Goal: Find specific page/section: Find specific page/section

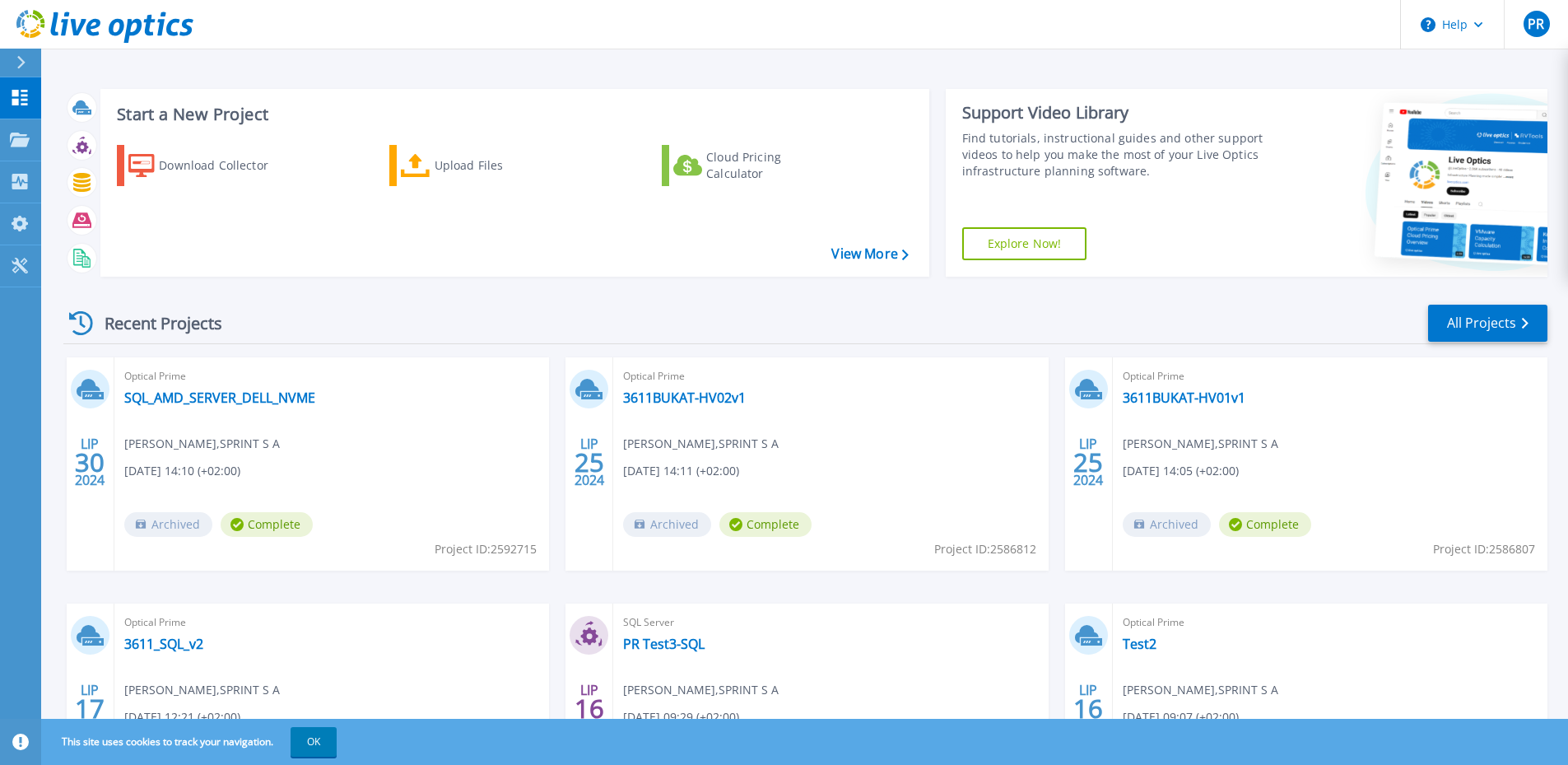
click at [465, 299] on div "Recent Projects All Projects LIP 30 2024 Optical Prime SQL_AMD_SERVER_DELL_NVME…" at bounding box center [805, 577] width 1484 height 573
drag, startPoint x: 277, startPoint y: 451, endPoint x: 246, endPoint y: 452, distance: 31.0
click at [246, 452] on div "Optical Prime SQL_AMD_SERVER_DELL_NVME [PERSON_NAME] , SPRINT [DATE] 14:10 (+02…" at bounding box center [332, 464] width 435 height 213
click at [262, 448] on span "[PERSON_NAME] , SPRINT S A" at bounding box center [202, 444] width 155 height 18
drag, startPoint x: 260, startPoint y: 443, endPoint x: 211, endPoint y: 445, distance: 49.0
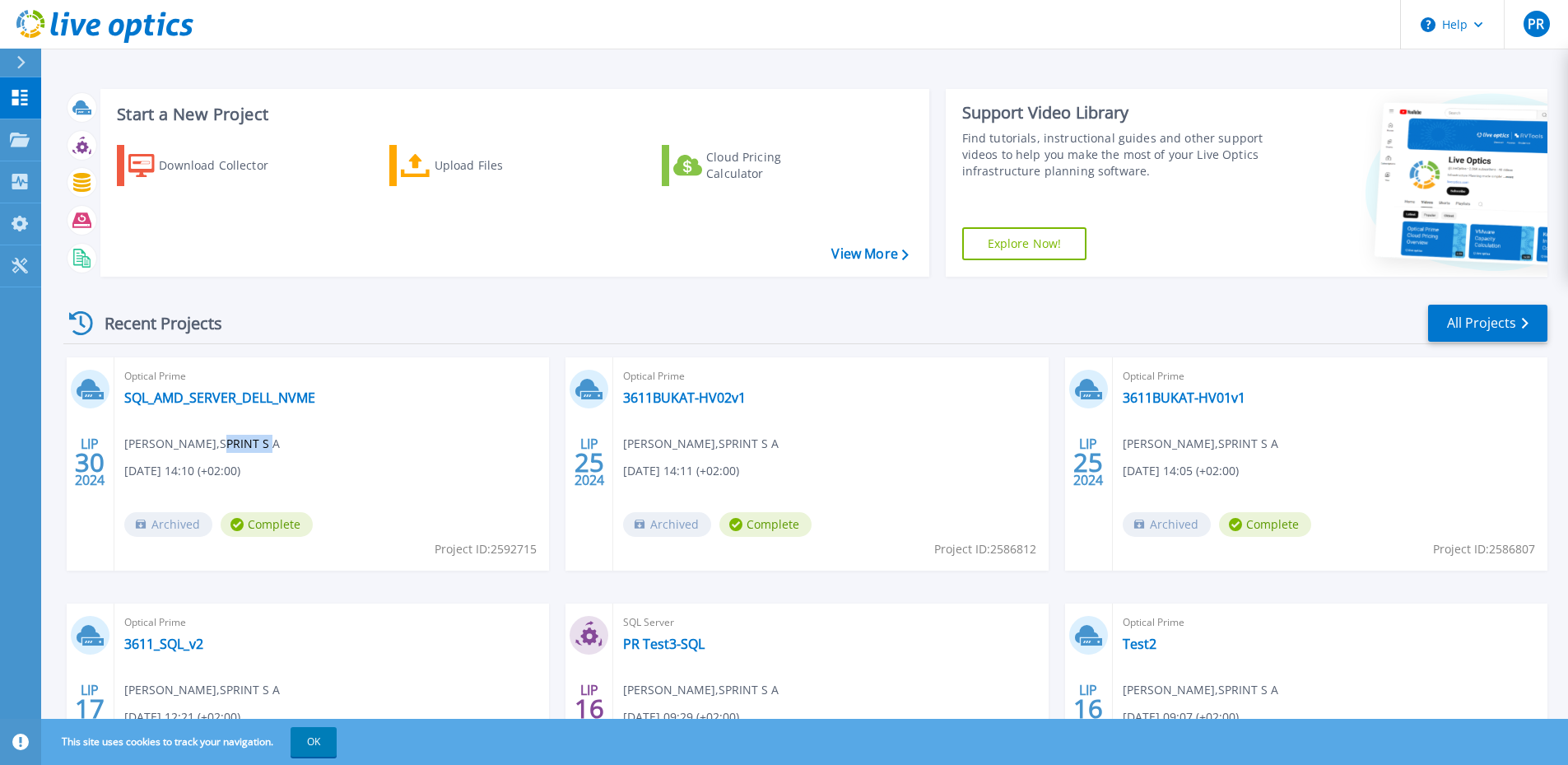
click at [211, 445] on span "[PERSON_NAME] , SPRINT S A" at bounding box center [202, 444] width 155 height 18
click at [207, 445] on span "[PERSON_NAME] , SPRINT S A" at bounding box center [202, 444] width 155 height 18
drag, startPoint x: 209, startPoint y: 444, endPoint x: 261, endPoint y: 449, distance: 52.2
click at [261, 449] on span "[PERSON_NAME] , SPRINT S A" at bounding box center [202, 444] width 155 height 18
click at [676, 323] on div "Recent Projects All Projects" at bounding box center [805, 323] width 1484 height 42
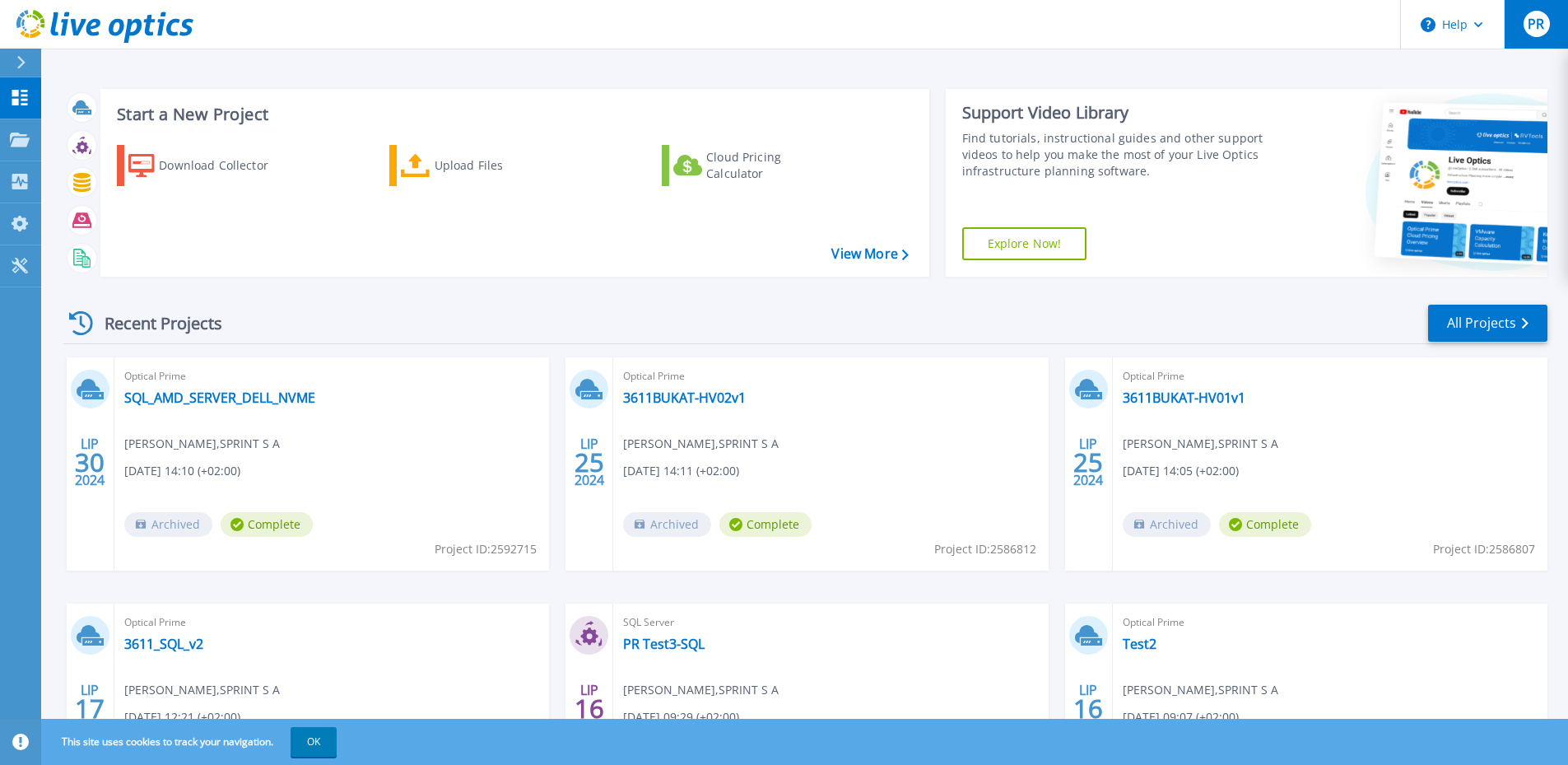
click at [1532, 36] on div "PR" at bounding box center [1537, 24] width 27 height 27
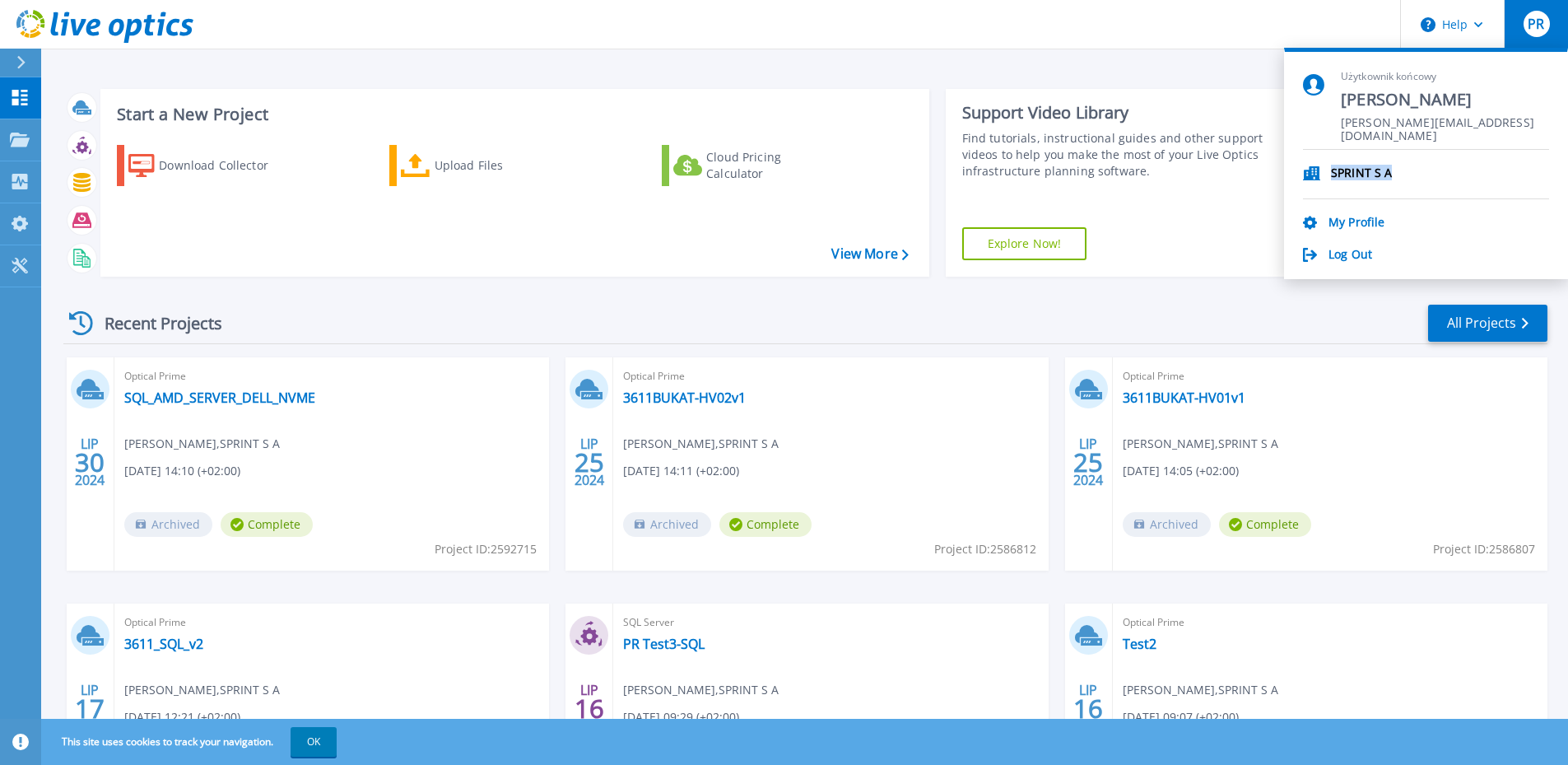
drag, startPoint x: 1346, startPoint y: 176, endPoint x: 1326, endPoint y: 178, distance: 20.1
click at [1326, 178] on li "SPRINT S A" at bounding box center [1426, 174] width 247 height 49
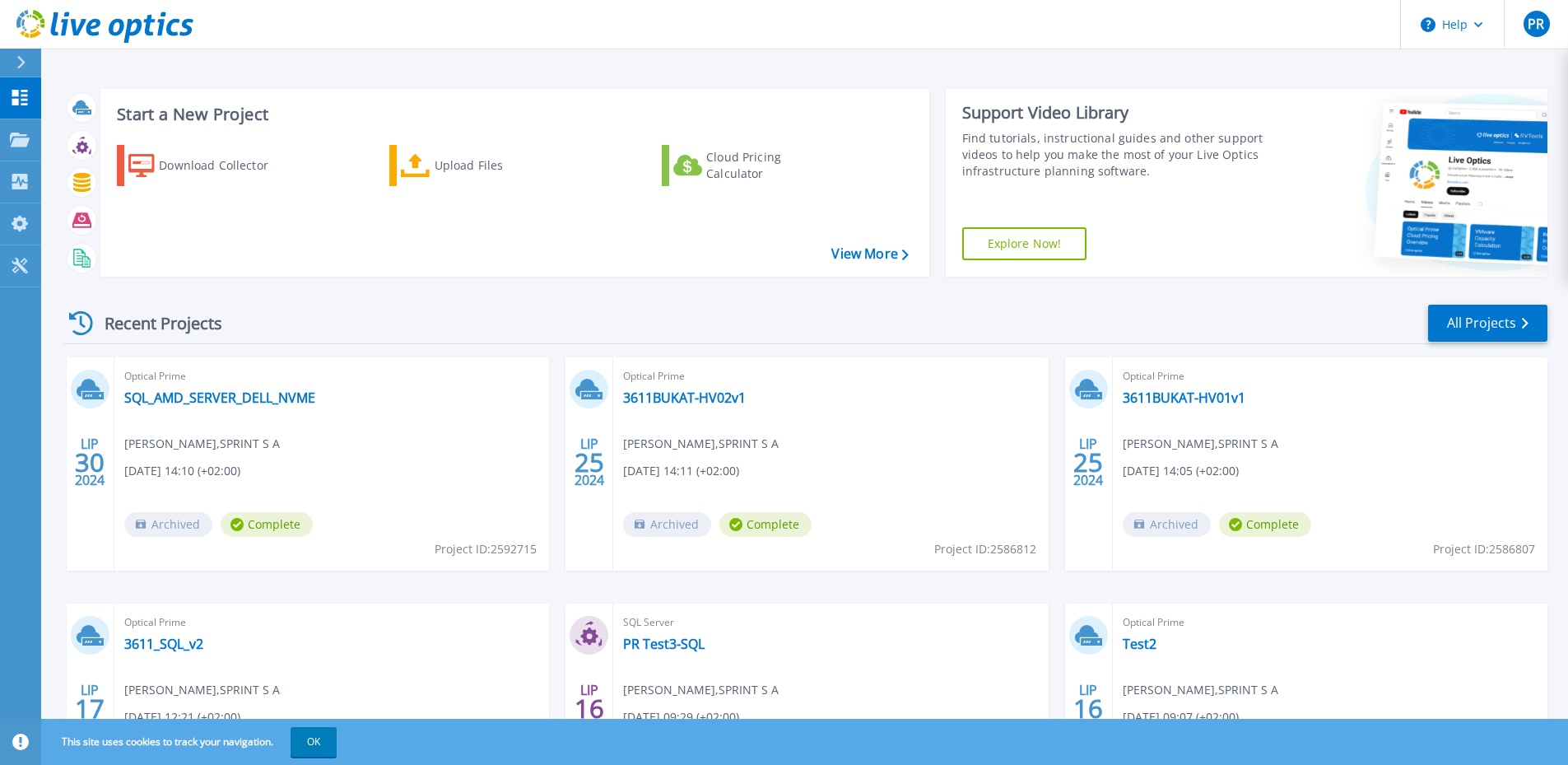
click at [366, 58] on div "Start a New Project Download Collector Upload Files Cloud Pricing Calculator Vi…" at bounding box center [805, 431] width 1527 height 863
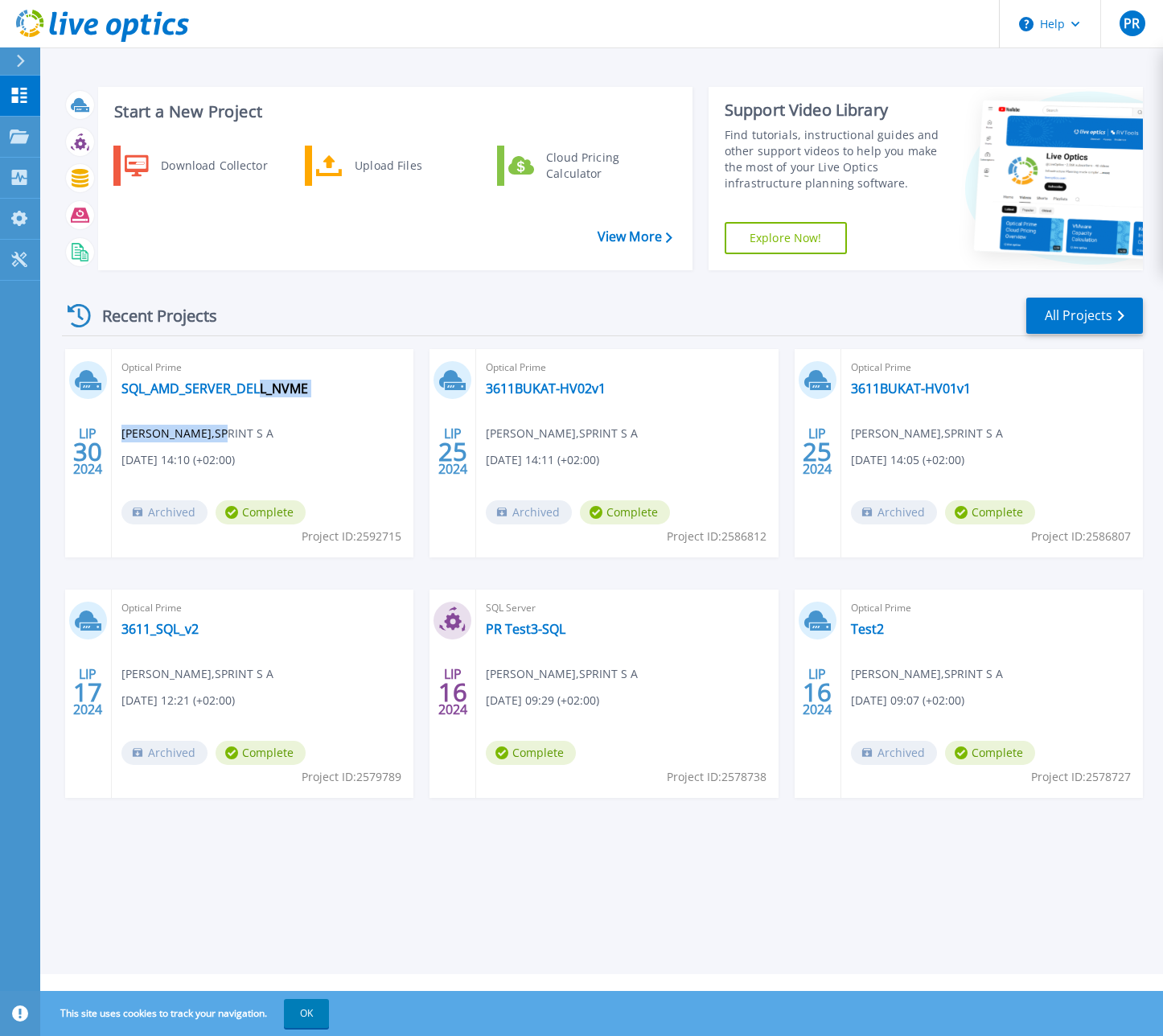
drag, startPoint x: 262, startPoint y: 438, endPoint x: 211, endPoint y: 435, distance: 51.1
click at [211, 435] on div "Optical Prime SQL_AMD_SERVER_DELL_NVME [PERSON_NAME] , SPRINT [DATE] 14:10 (+02…" at bounding box center [263, 453] width 301 height 208
click at [222, 436] on span "[PERSON_NAME] , SPRINT S A" at bounding box center [198, 434] width 152 height 18
drag, startPoint x: 477, startPoint y: 46, endPoint x: 541, endPoint y: 28, distance: 66.5
click at [477, 46] on header "Help PR Użytkownik końcowy [PERSON_NAME] [PERSON_NAME][EMAIL_ADDRESS][DOMAIN_NA…" at bounding box center [581, 23] width 1163 height 48
